Goal: Task Accomplishment & Management: Manage account settings

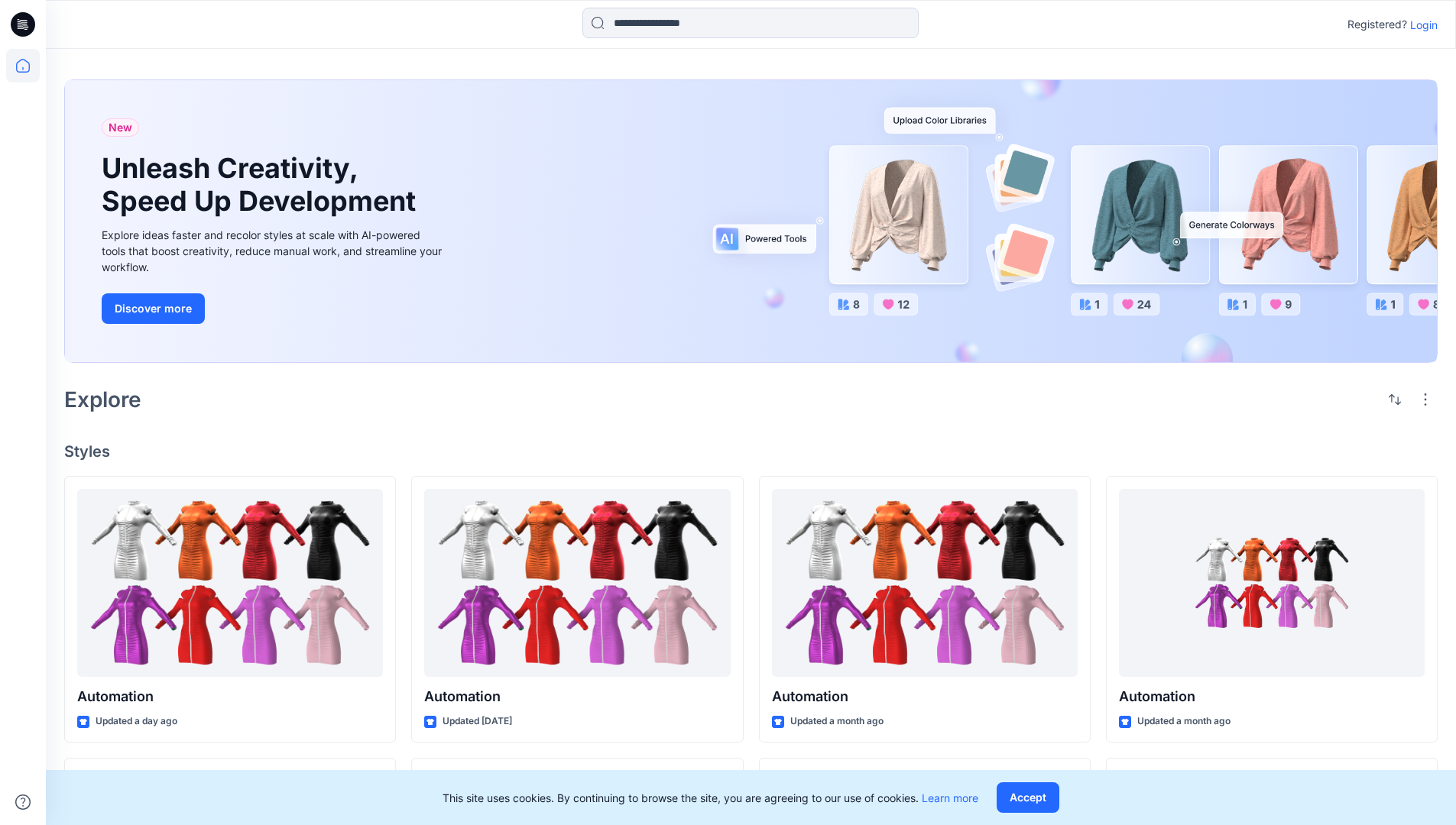
click at [1420, 24] on p "Login" at bounding box center [1423, 24] width 27 height 16
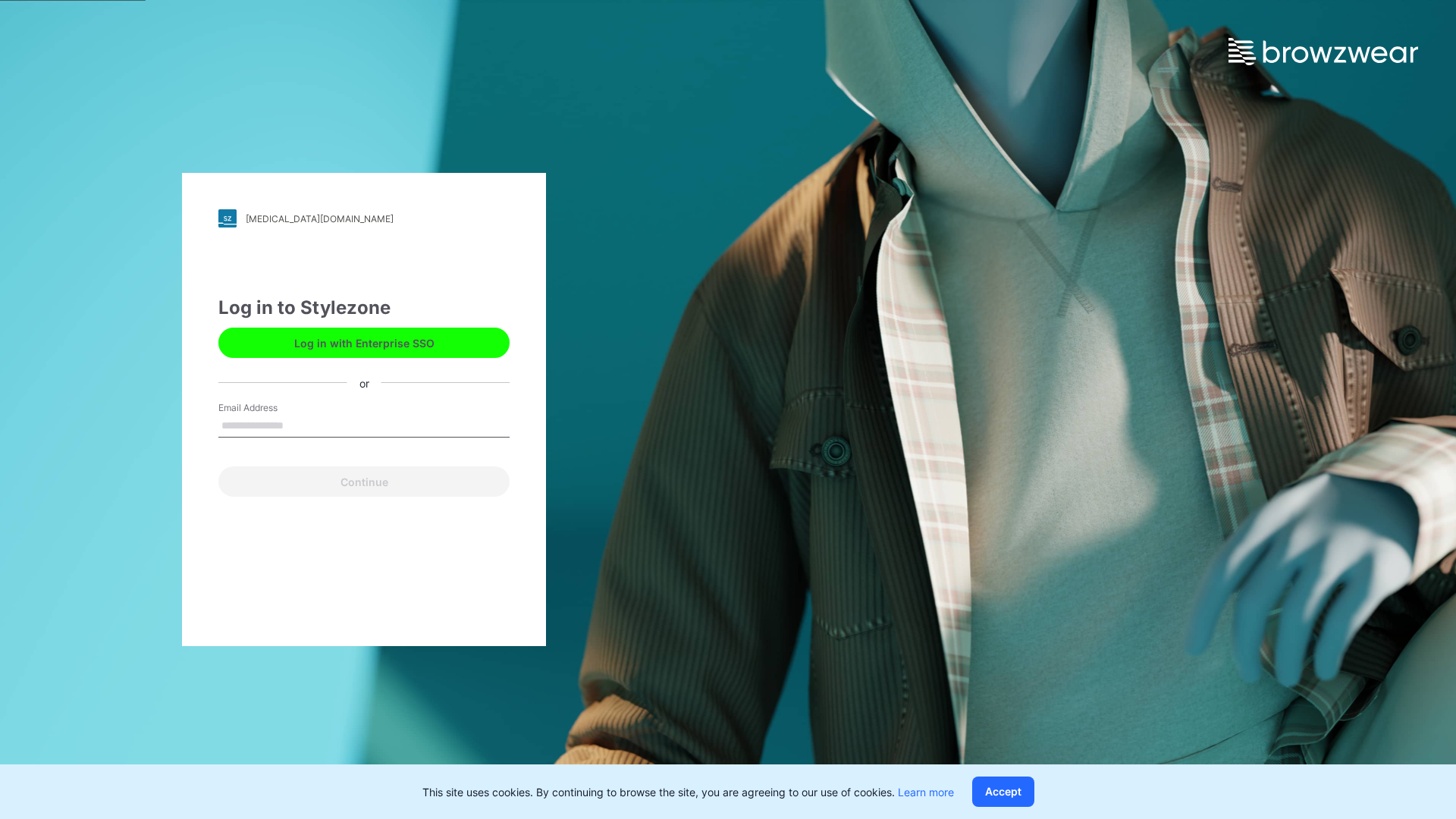
click at [300, 425] on input "Email Address" at bounding box center [364, 426] width 291 height 23
type input "**********"
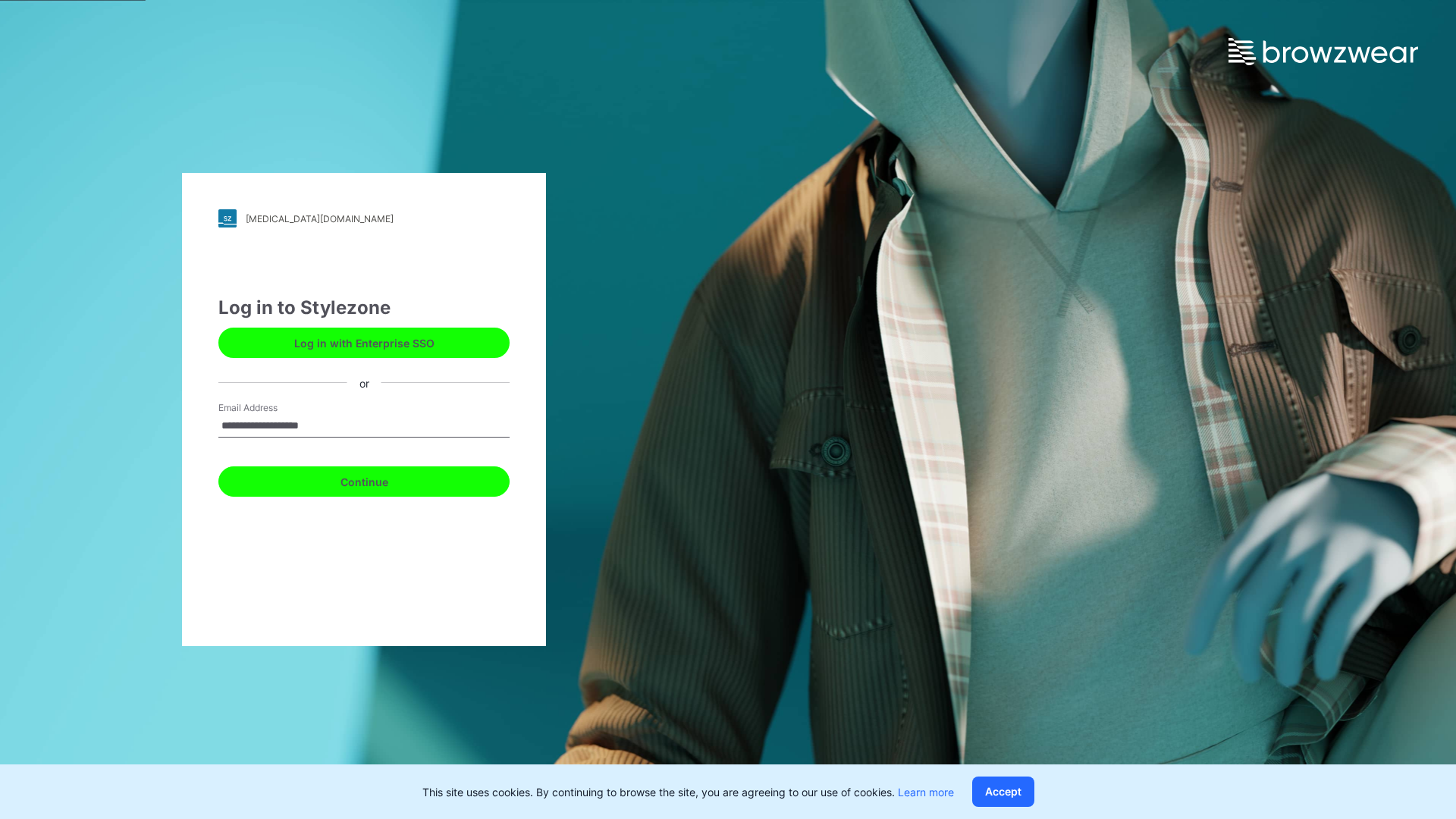
click at [380, 480] on button "Continue" at bounding box center [364, 481] width 291 height 31
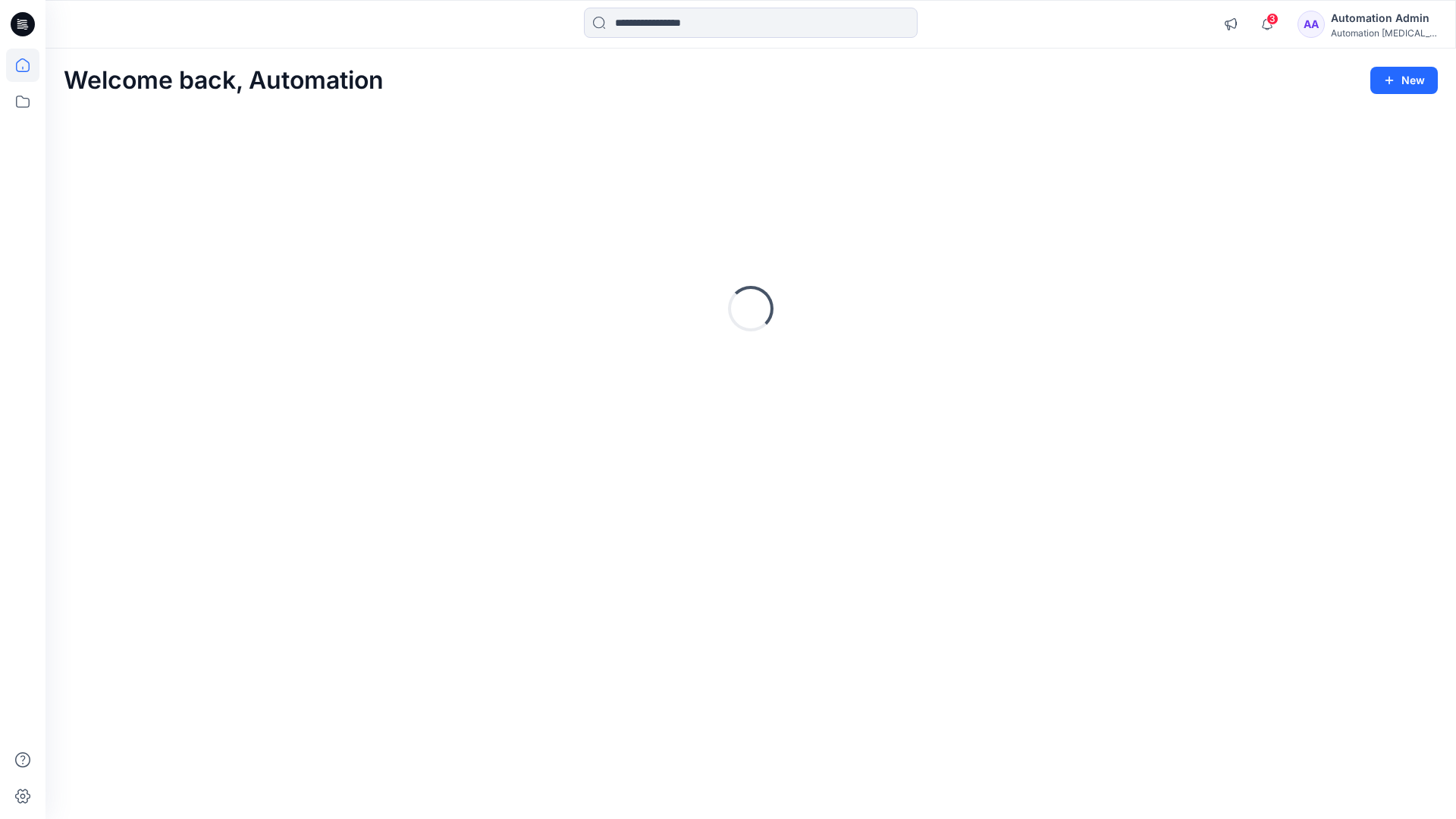
click at [29, 65] on icon at bounding box center [22, 65] width 14 height 14
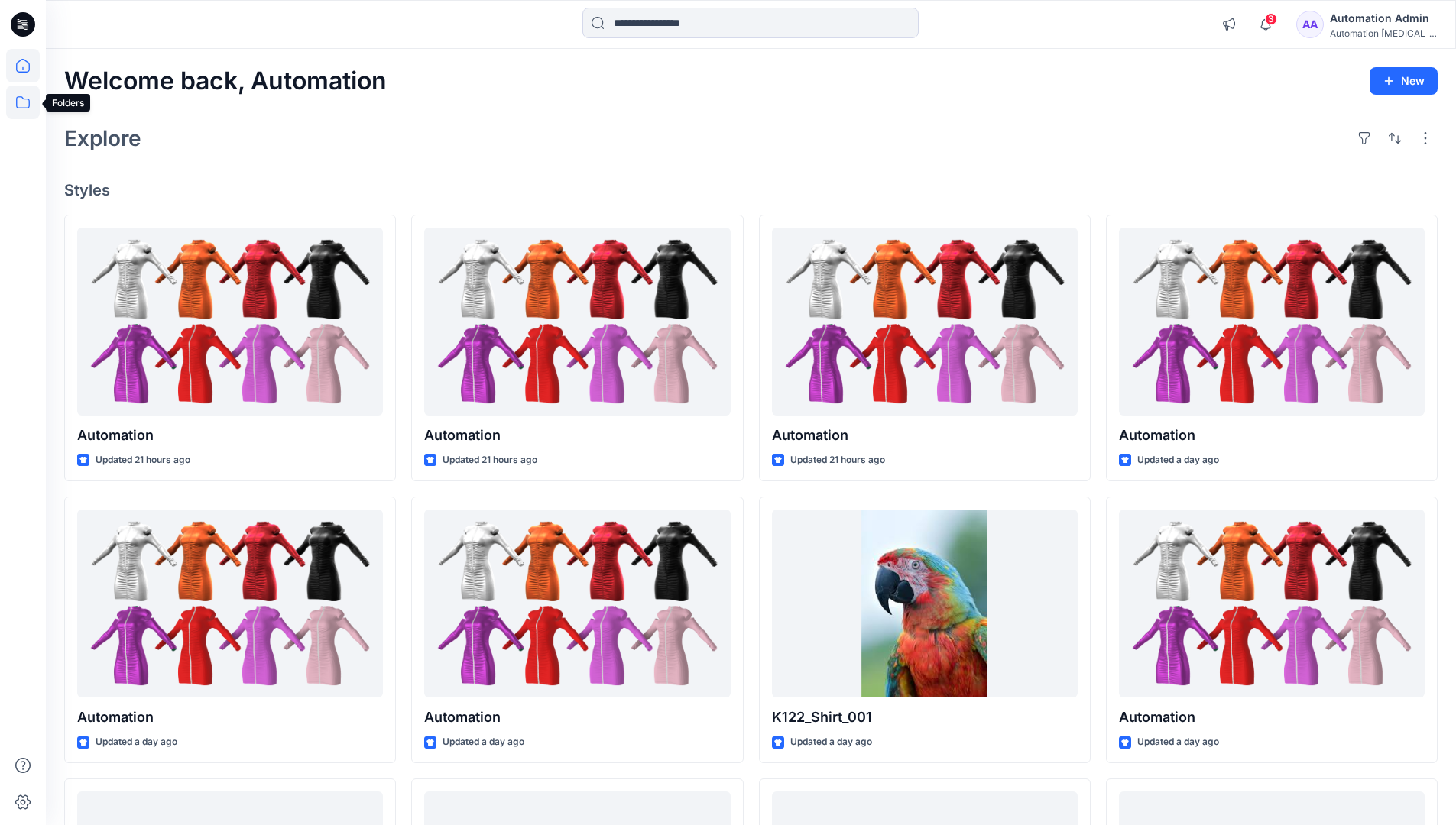
click at [18, 101] on icon at bounding box center [23, 103] width 34 height 34
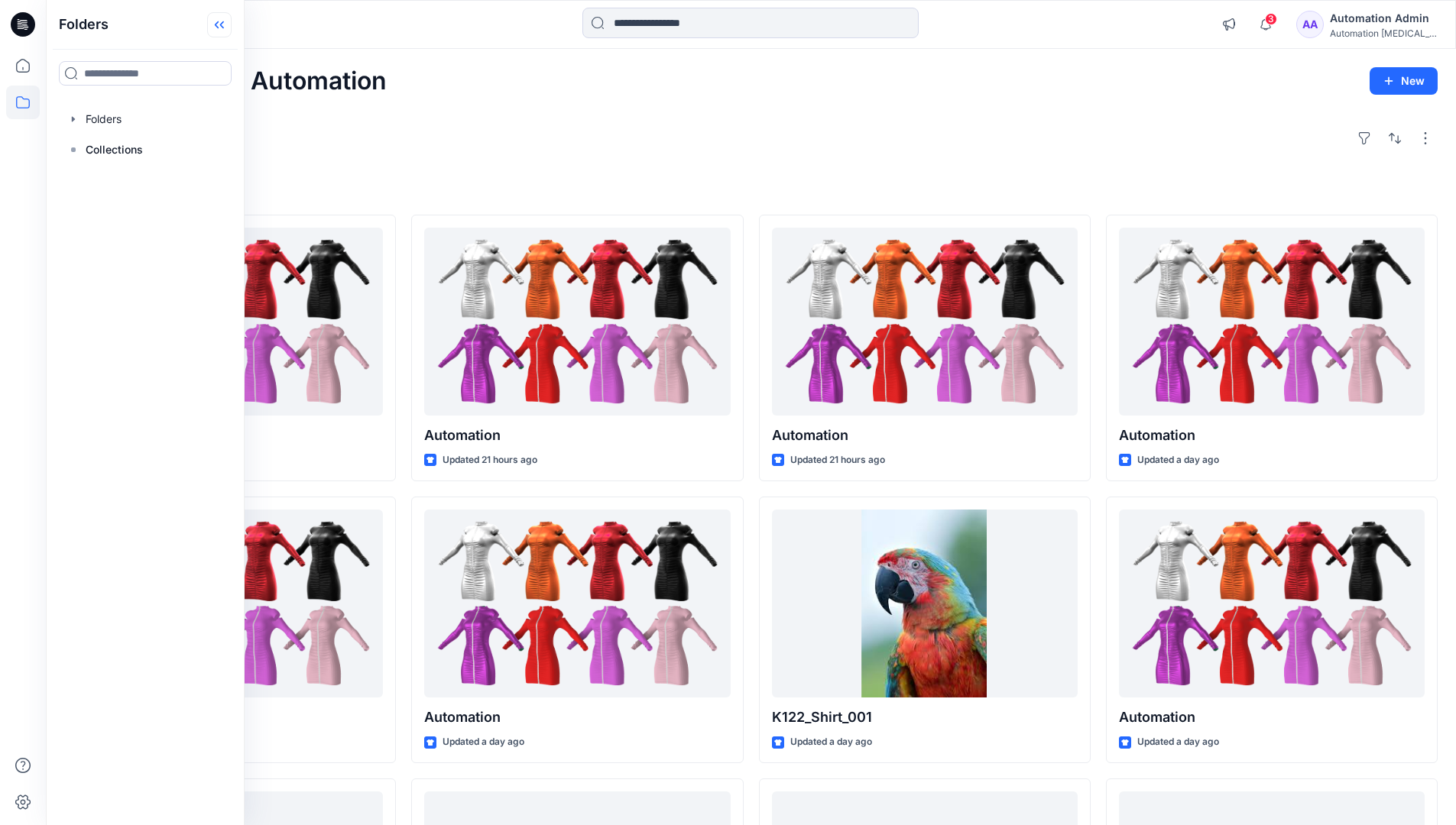
click at [218, 27] on icon at bounding box center [217, 25] width 4 height 7
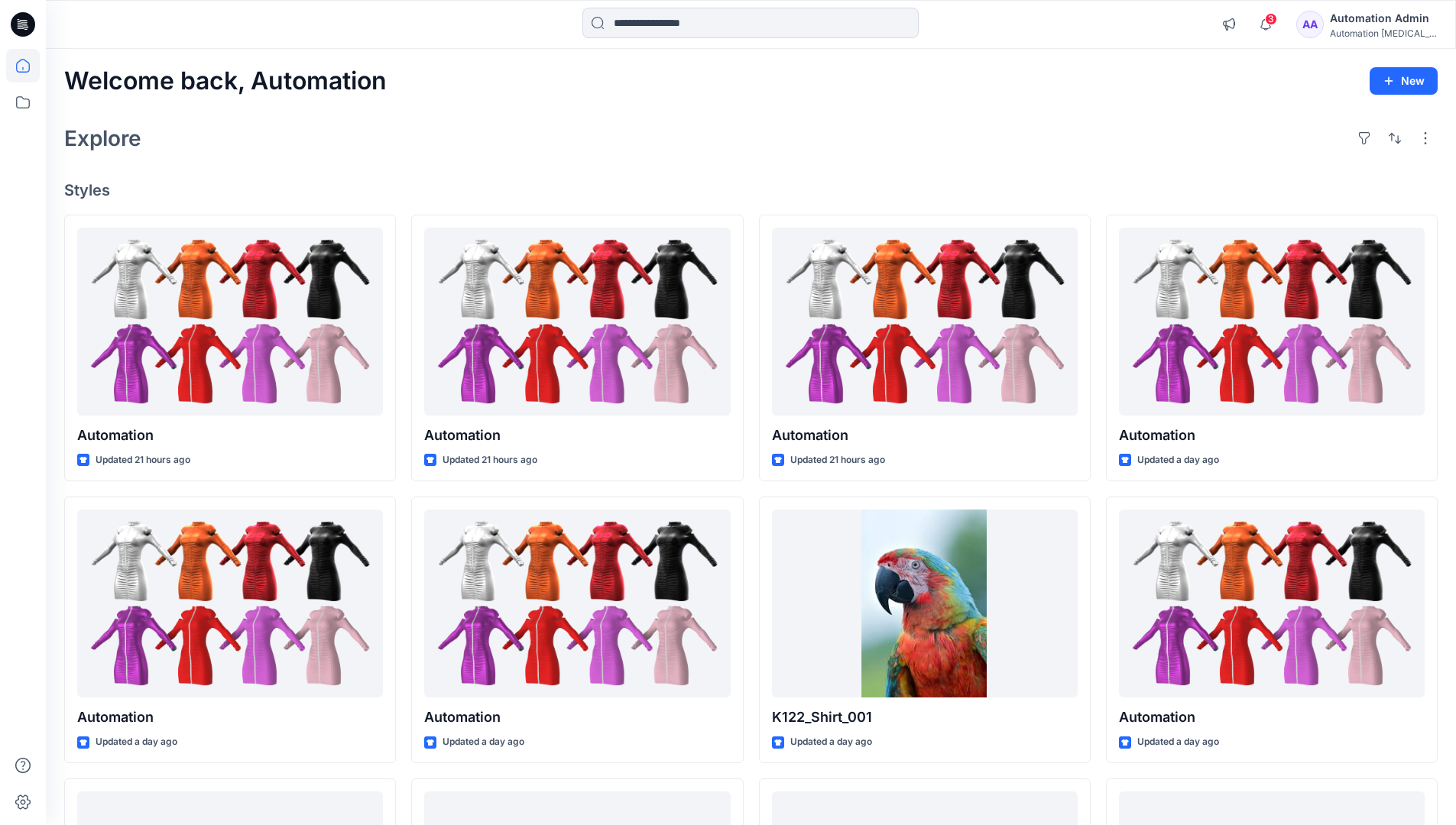
click at [1375, 16] on div "Automation Admin" at bounding box center [1383, 19] width 107 height 19
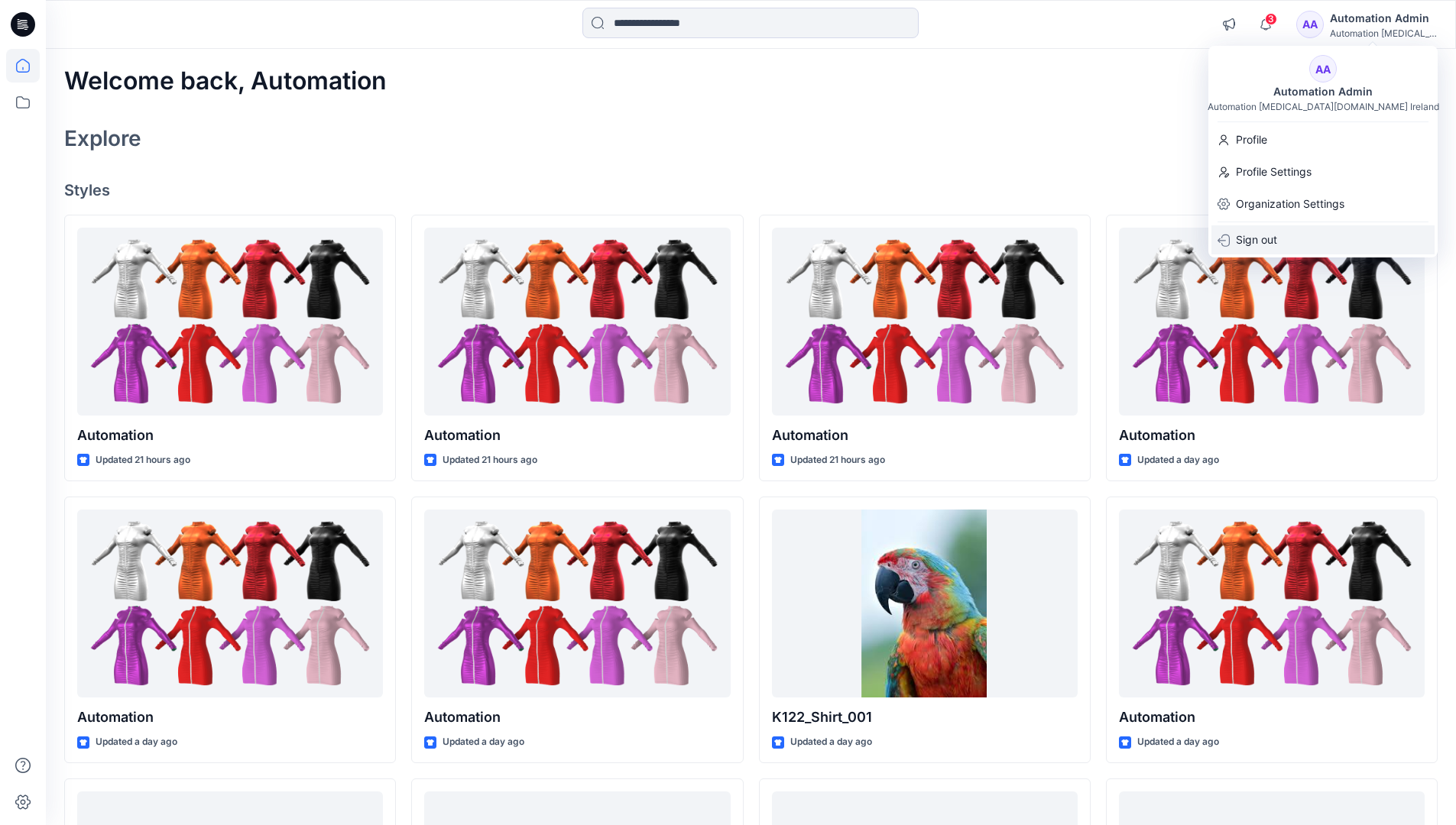
click at [1273, 248] on p "Sign out" at bounding box center [1256, 239] width 41 height 29
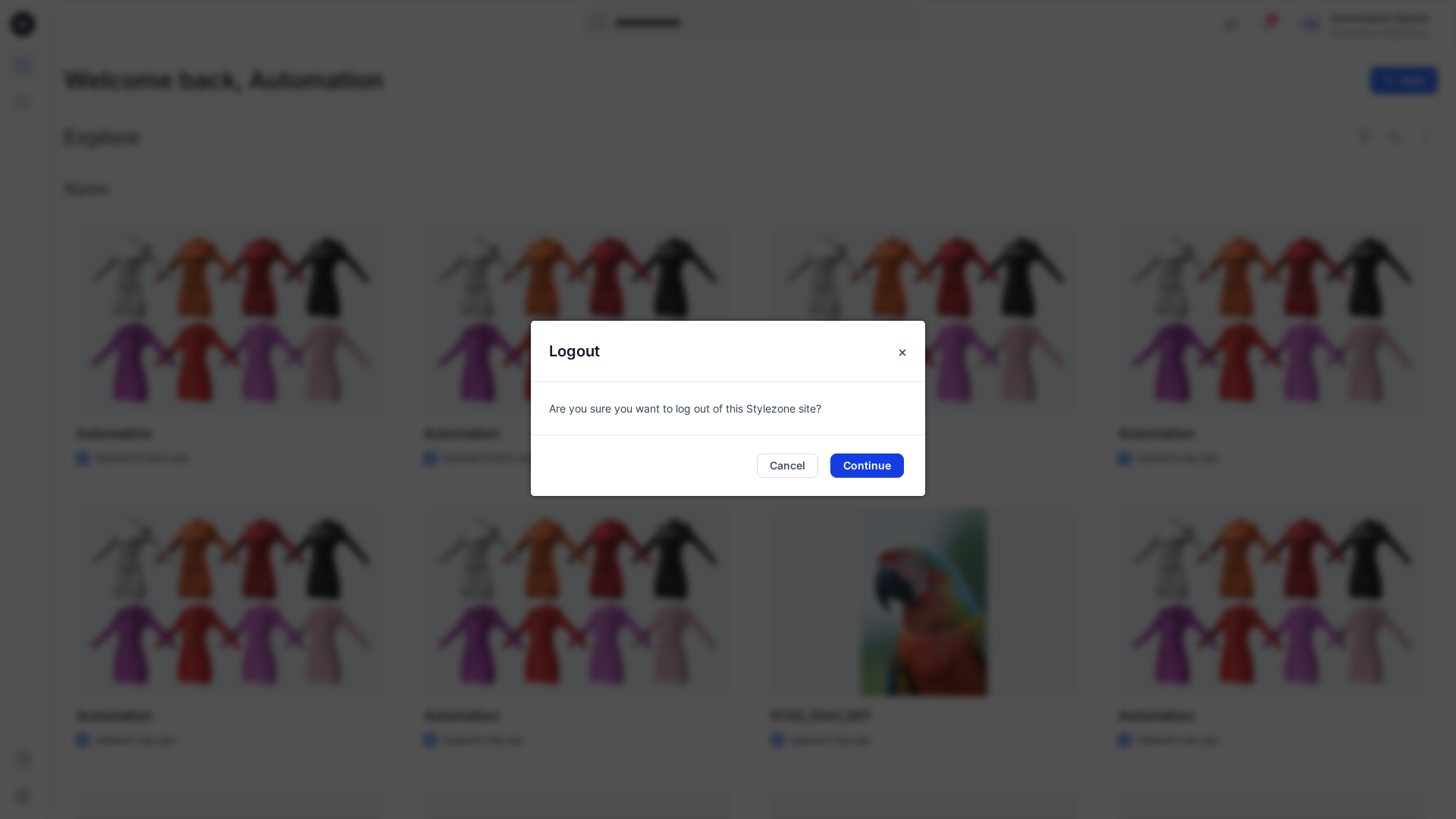
click at [892, 460] on button "Continue" at bounding box center [866, 466] width 73 height 24
